Goal: Transaction & Acquisition: Purchase product/service

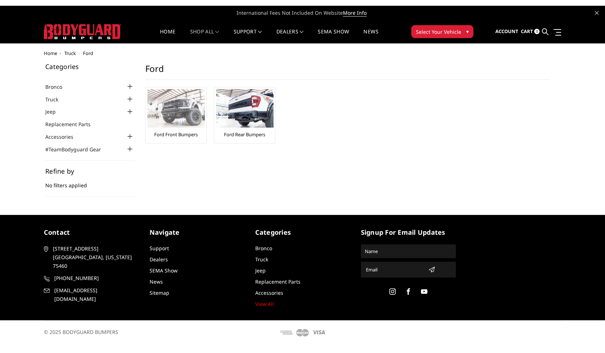
click at [183, 105] on img at bounding box center [176, 108] width 58 height 38
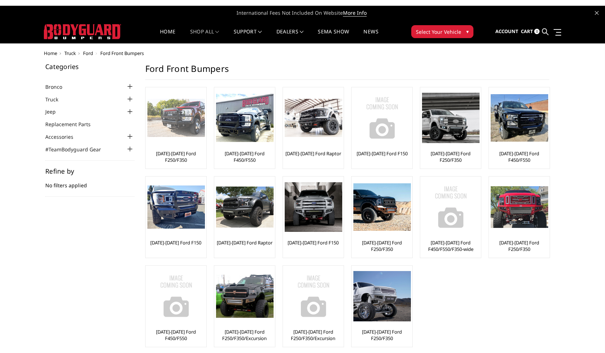
click at [196, 120] on img at bounding box center [176, 118] width 58 height 38
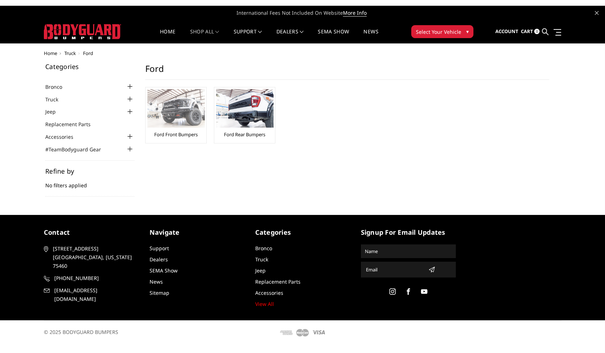
click at [179, 111] on img at bounding box center [176, 108] width 58 height 38
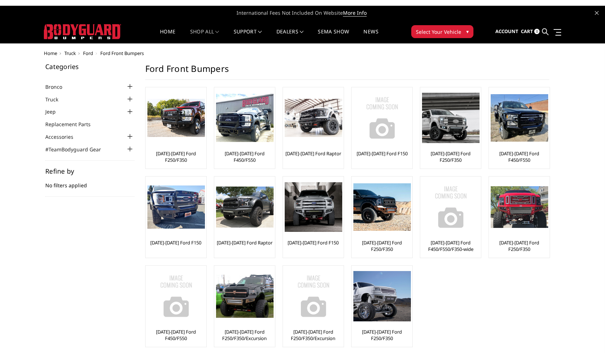
click at [444, 28] on span "Select Your Vehicle" at bounding box center [438, 32] width 45 height 8
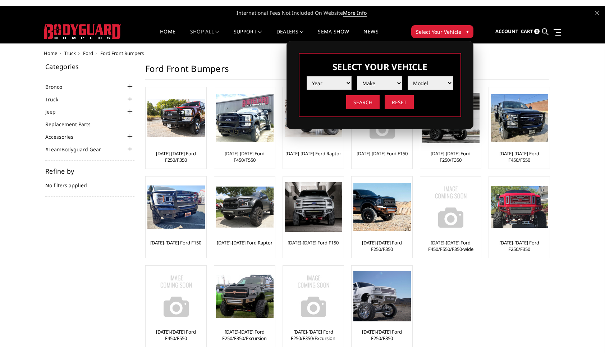
select select "yr_2018"
click option "2018" at bounding box center [0, 0] width 0 height 0
select select "mk_ford"
click option "Ford" at bounding box center [0, 0] width 0 height 0
select select "md_f150"
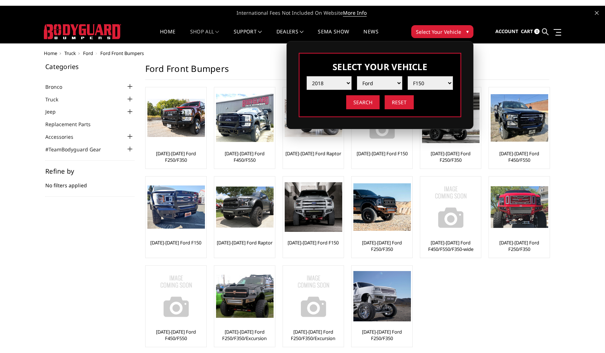
click option "F150" at bounding box center [0, 0] width 0 height 0
click at [369, 96] on input "Search" at bounding box center [362, 102] width 33 height 14
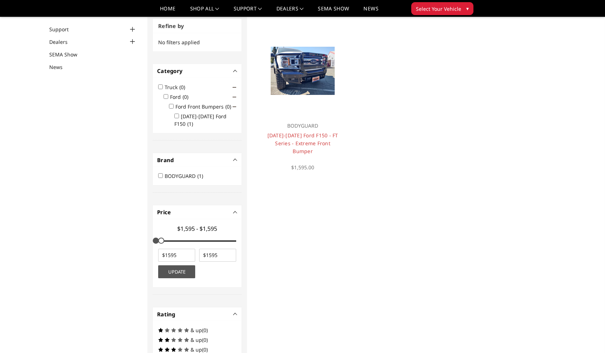
scroll to position [55, 0]
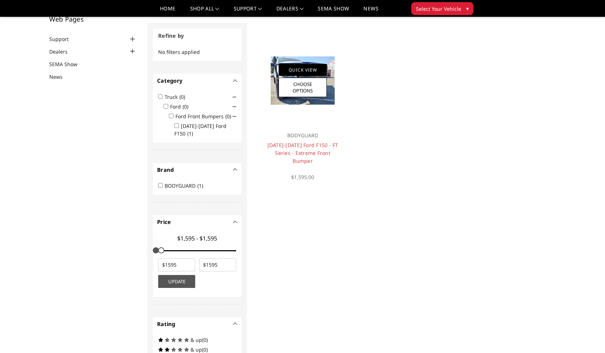
click at [313, 64] on link "Quick View" at bounding box center [303, 70] width 48 height 12
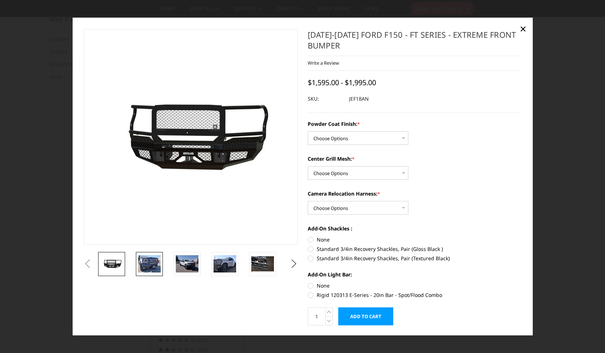
click at [146, 266] on img at bounding box center [149, 263] width 23 height 17
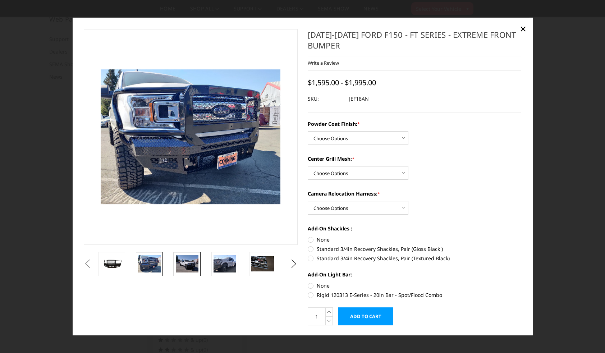
click at [183, 264] on img at bounding box center [187, 263] width 23 height 17
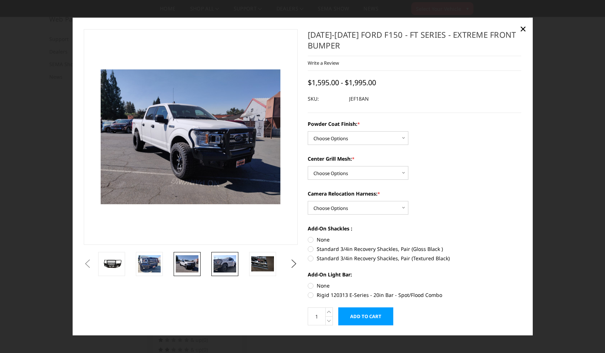
click at [220, 264] on img at bounding box center [225, 263] width 23 height 17
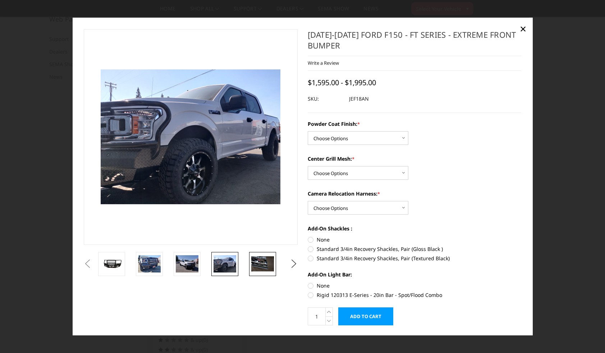
click at [259, 261] on img at bounding box center [262, 263] width 23 height 15
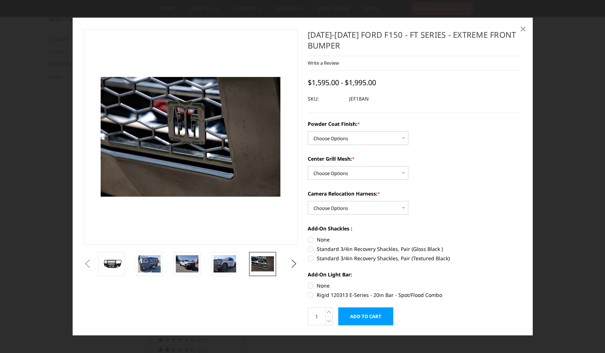
click at [526, 32] on span "×" at bounding box center [523, 28] width 6 height 15
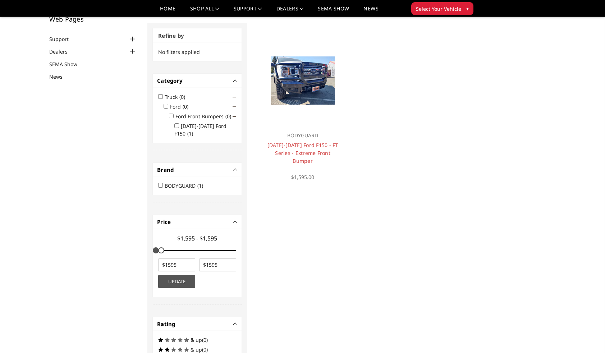
scroll to position [0, 0]
